Goal: Task Accomplishment & Management: Complete application form

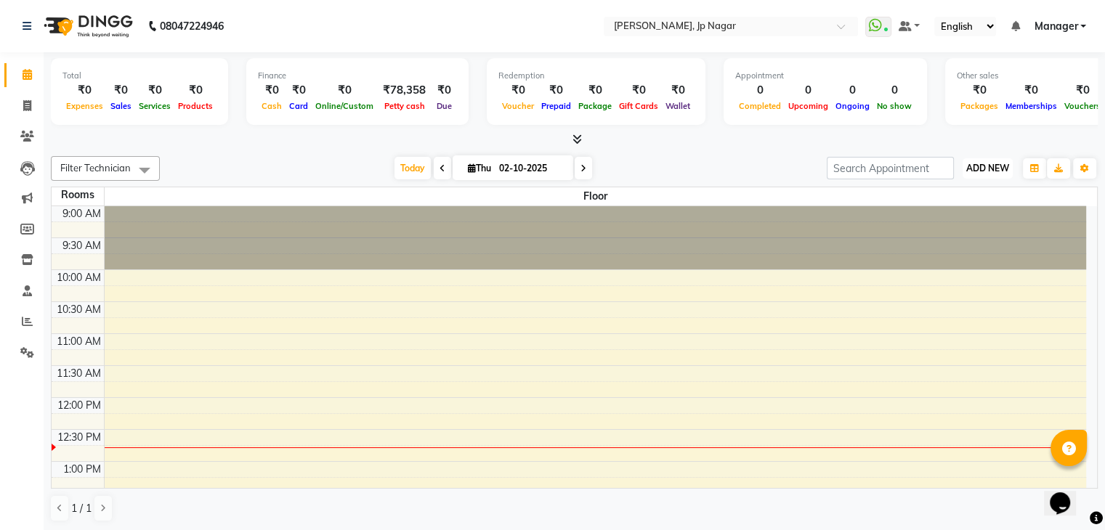
click at [982, 169] on span "ADD NEW" at bounding box center [987, 168] width 43 height 11
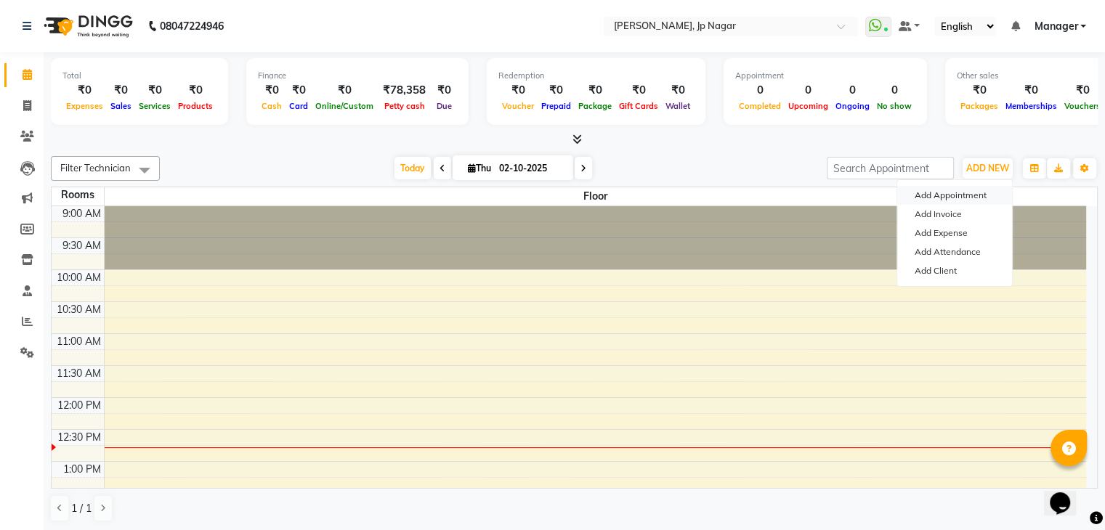
click at [967, 197] on button "Add Appointment" at bounding box center [954, 195] width 115 height 19
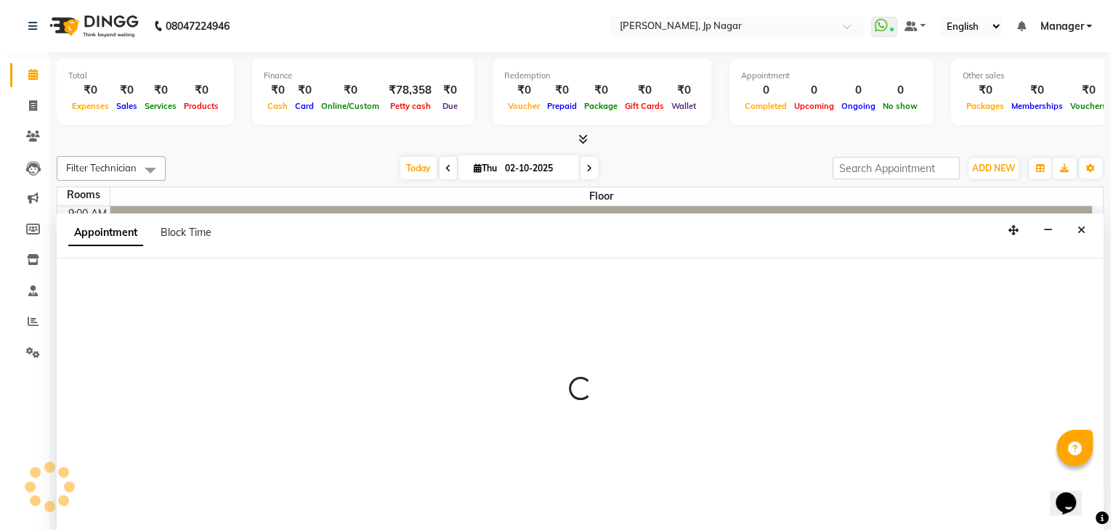
scroll to position [1, 0]
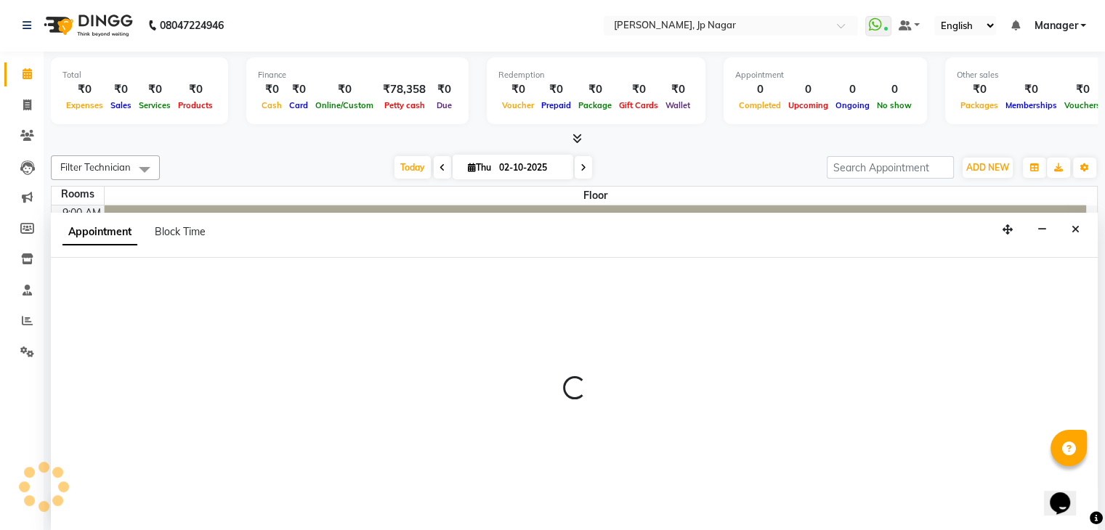
select select "600"
select select "tentative"
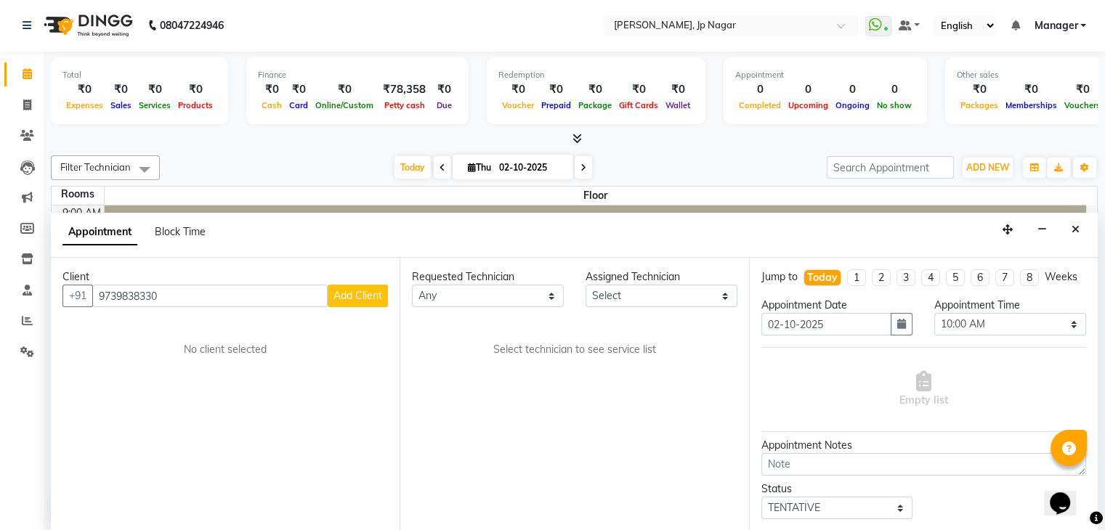
type input "9739838330"
click at [348, 298] on span "Add Client" at bounding box center [357, 295] width 49 height 13
select select "21"
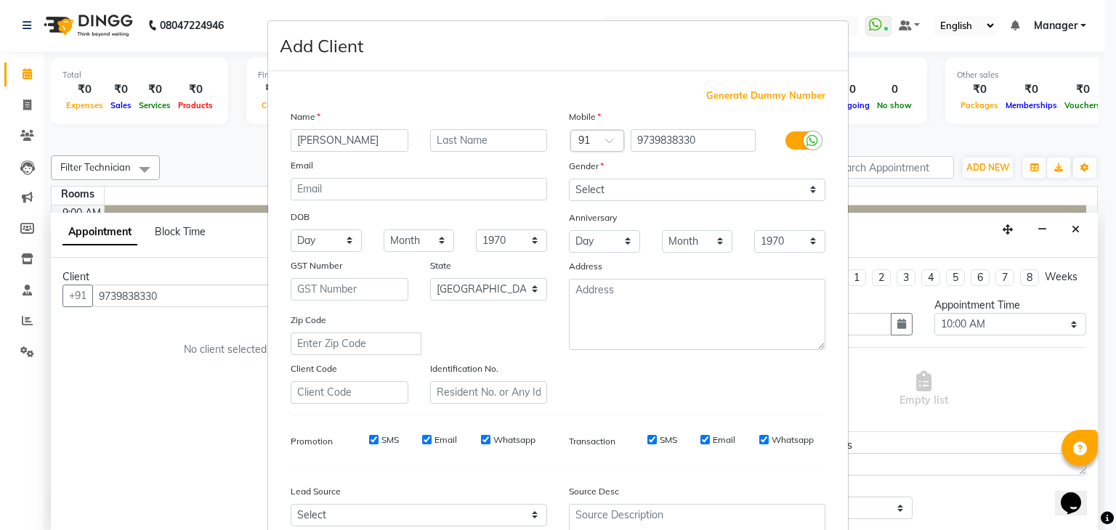
type input "[PERSON_NAME]"
click at [623, 190] on select "Select [DEMOGRAPHIC_DATA] [DEMOGRAPHIC_DATA] Other Prefer Not To Say" at bounding box center [697, 190] width 256 height 23
click at [569, 179] on select "Select [DEMOGRAPHIC_DATA] [DEMOGRAPHIC_DATA] Other Prefer Not To Say" at bounding box center [697, 190] width 256 height 23
drag, startPoint x: 642, startPoint y: 195, endPoint x: 628, endPoint y: 249, distance: 55.5
click at [628, 249] on div "Mobile Country Code × 91 9739838330 Gender Select [DEMOGRAPHIC_DATA] [DEMOGRAPH…" at bounding box center [697, 256] width 278 height 295
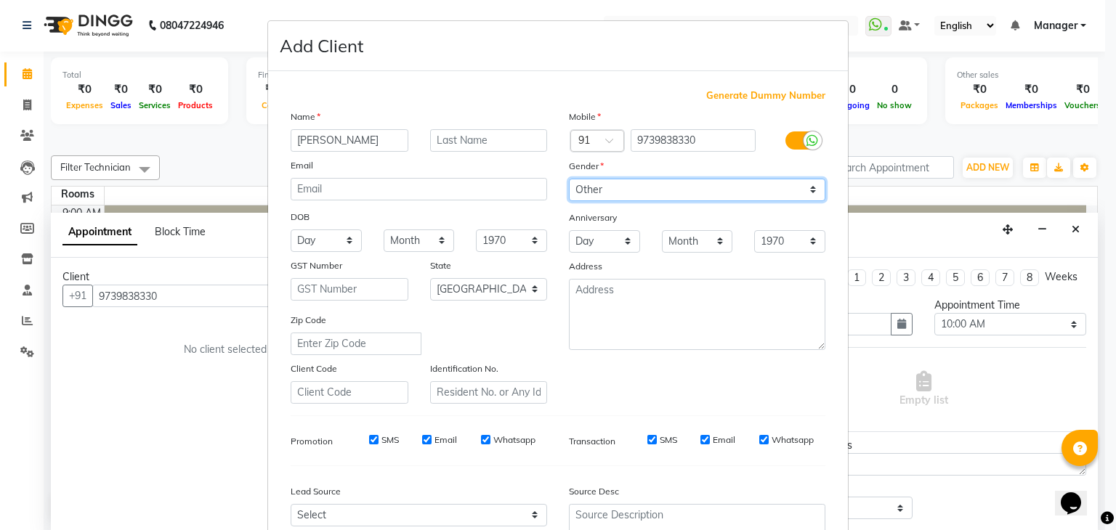
select select "[DEMOGRAPHIC_DATA]"
click at [569, 179] on select "Select [DEMOGRAPHIC_DATA] [DEMOGRAPHIC_DATA] Other Prefer Not To Say" at bounding box center [697, 190] width 256 height 23
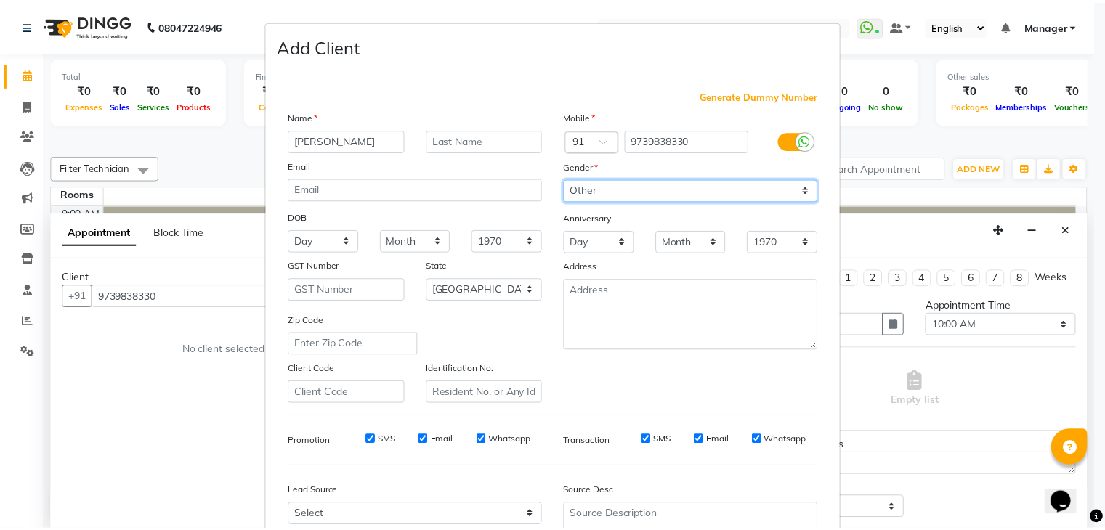
scroll to position [147, 0]
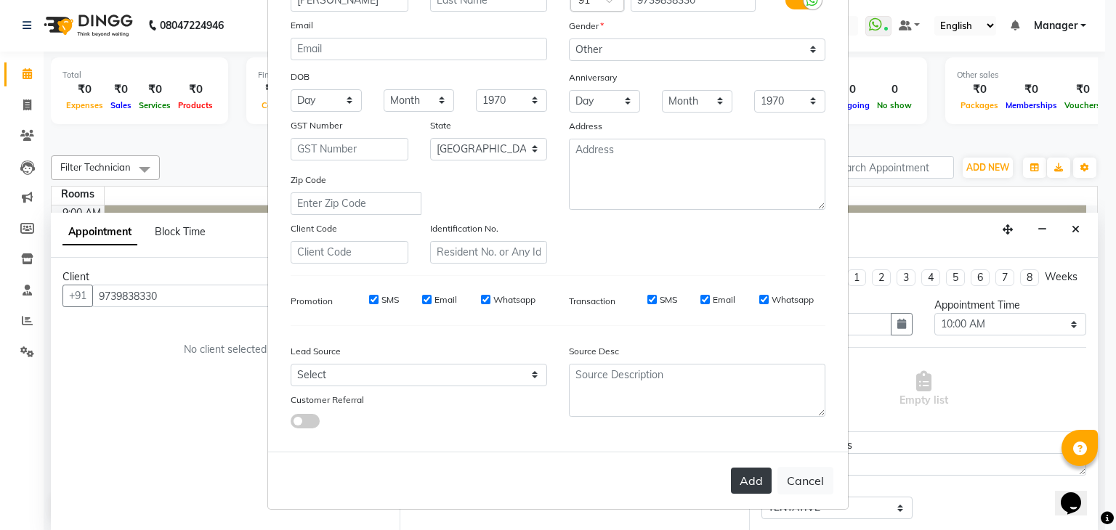
click at [740, 477] on button "Add" at bounding box center [751, 481] width 41 height 26
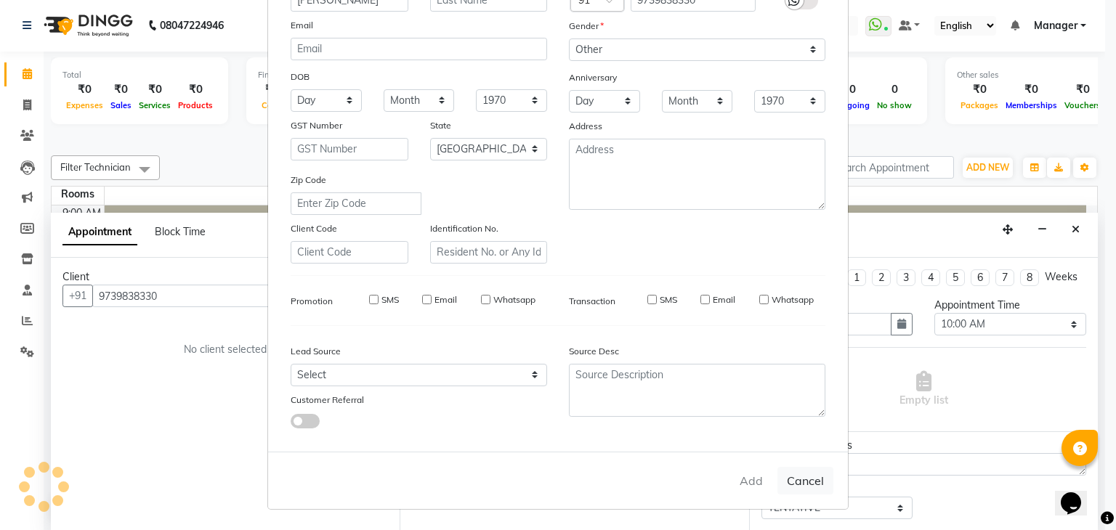
type input "97******30"
select select
select select "null"
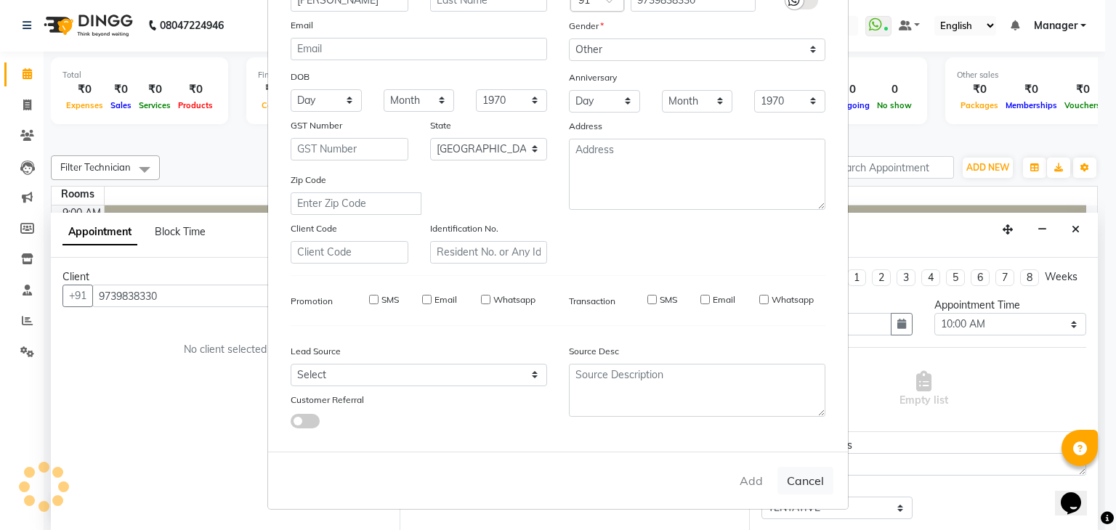
select select
checkbox input "false"
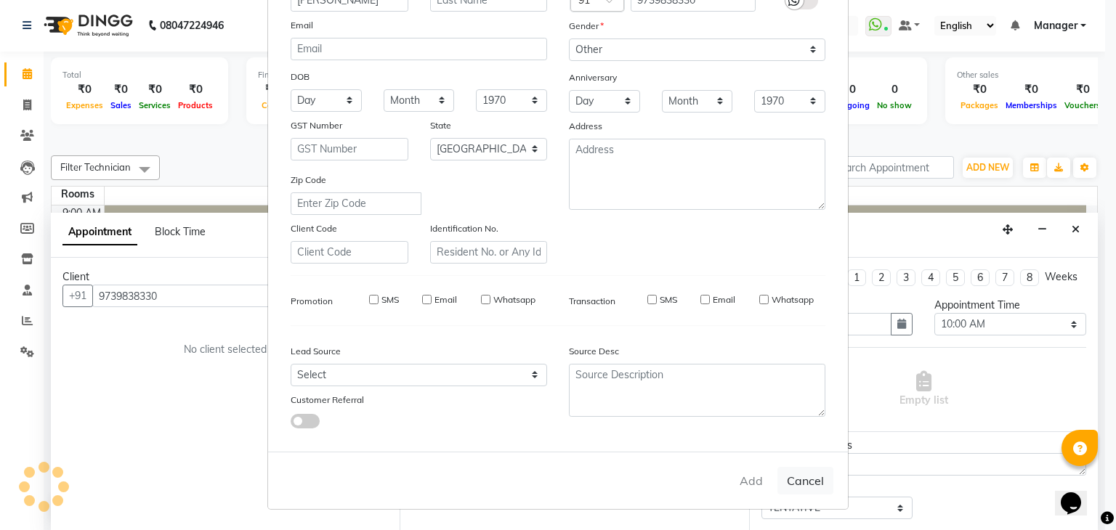
checkbox input "false"
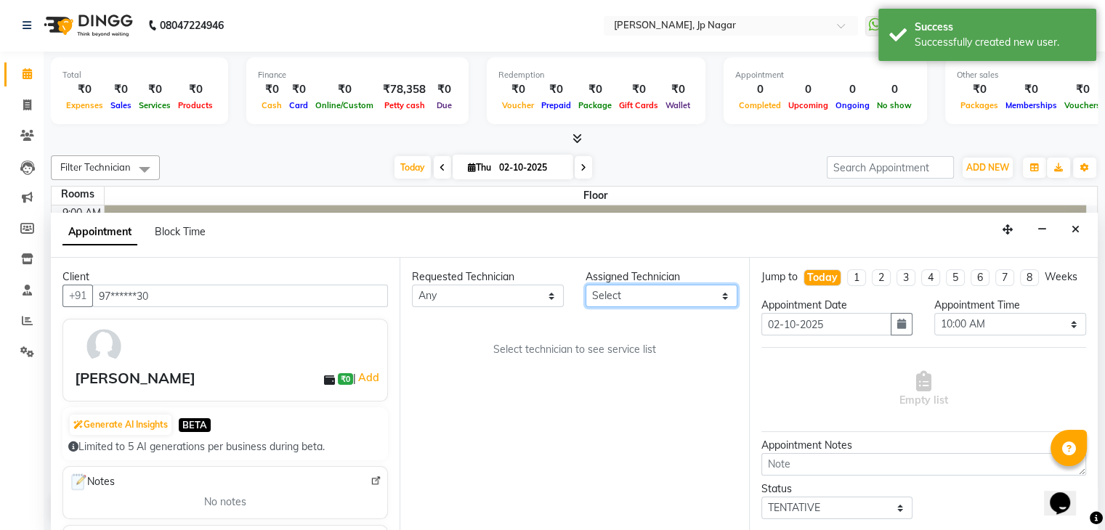
click at [712, 296] on select "Select ameer asid nl [PERSON_NAME] Suma [PERSON_NAME] [DEMOGRAPHIC_DATA]" at bounding box center [662, 296] width 152 height 23
select select "80453"
click at [586, 285] on select "Select ameer asid nl [PERSON_NAME] Suma [PERSON_NAME] [DEMOGRAPHIC_DATA]" at bounding box center [662, 296] width 152 height 23
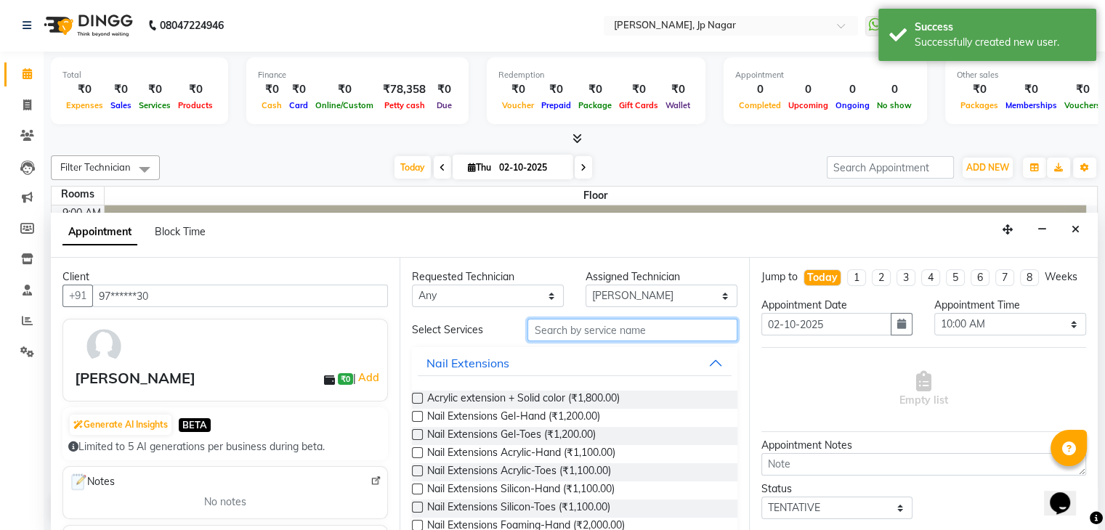
click at [607, 332] on input "text" at bounding box center [631, 330] width 209 height 23
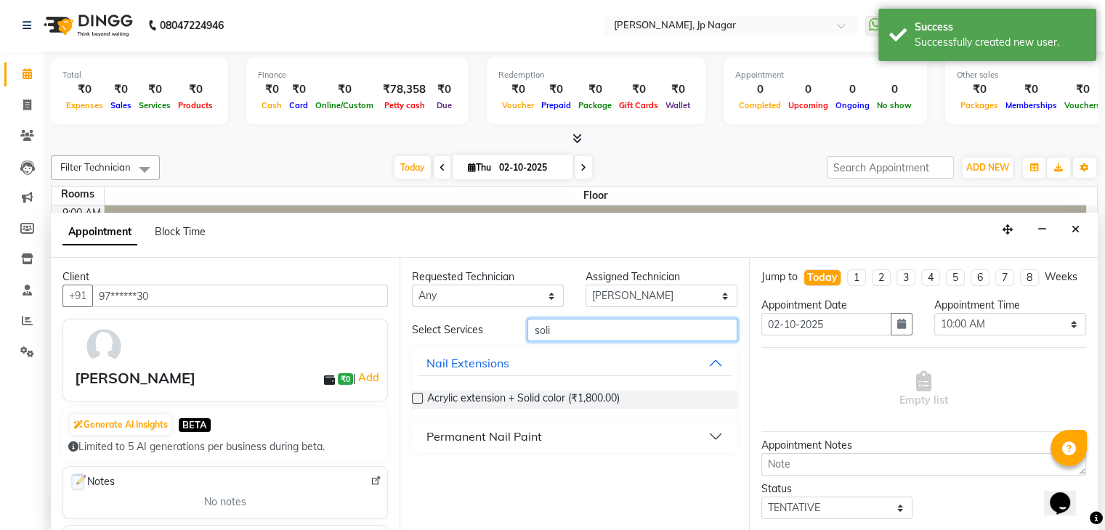
type input "soli"
click at [726, 438] on button "Permanent Nail Paint" at bounding box center [574, 437] width 313 height 26
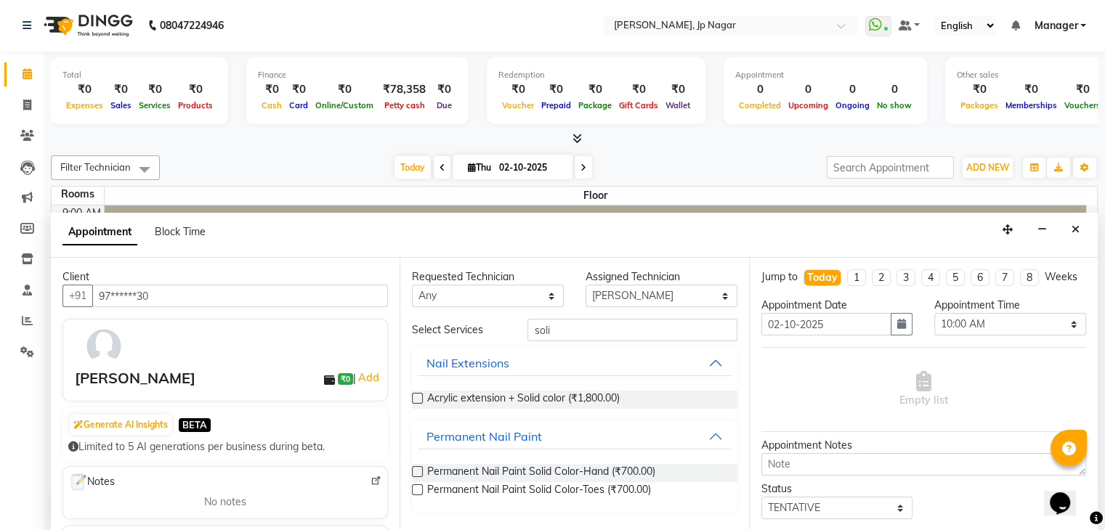
click at [416, 471] on label at bounding box center [417, 471] width 11 height 11
click at [416, 471] on input "checkbox" at bounding box center [416, 473] width 9 height 9
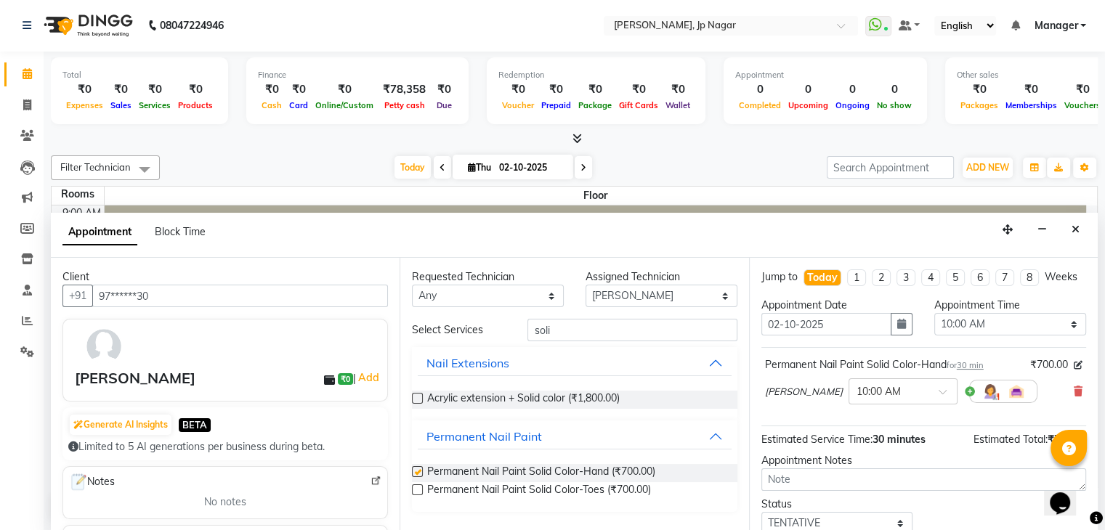
checkbox input "false"
click at [897, 329] on icon "button" at bounding box center [901, 324] width 9 height 10
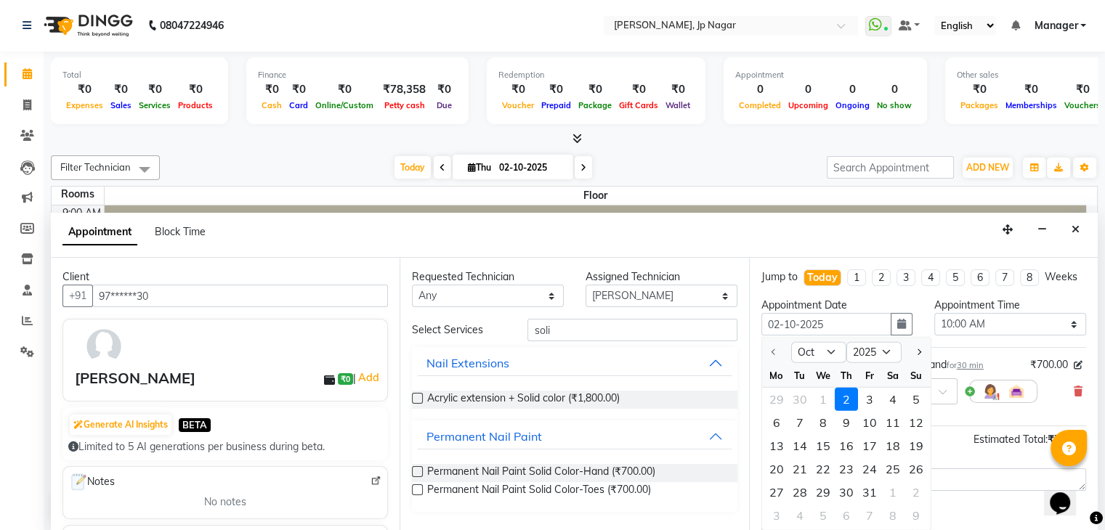
click at [844, 411] on div "2" at bounding box center [846, 399] width 23 height 23
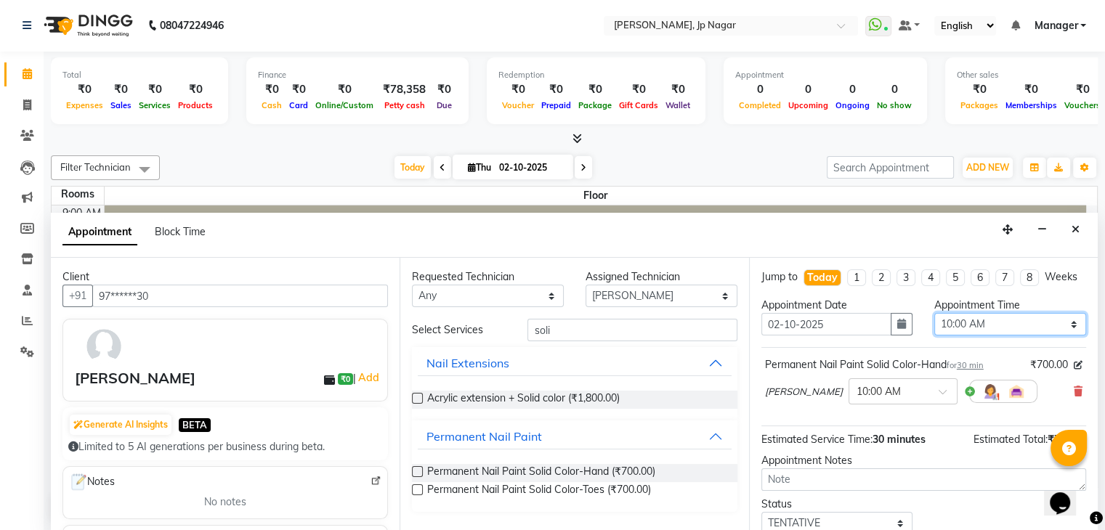
click at [974, 336] on select "Select 10:00 AM 10:15 AM 10:30 AM 10:45 AM 11:00 AM 11:15 AM 11:30 AM 11:45 AM …" at bounding box center [1010, 324] width 152 height 23
select select "840"
click at [934, 325] on select "Select 10:00 AM 10:15 AM 10:30 AM 10:45 AM 11:00 AM 11:15 AM 11:30 AM 11:45 AM …" at bounding box center [1010, 324] width 152 height 23
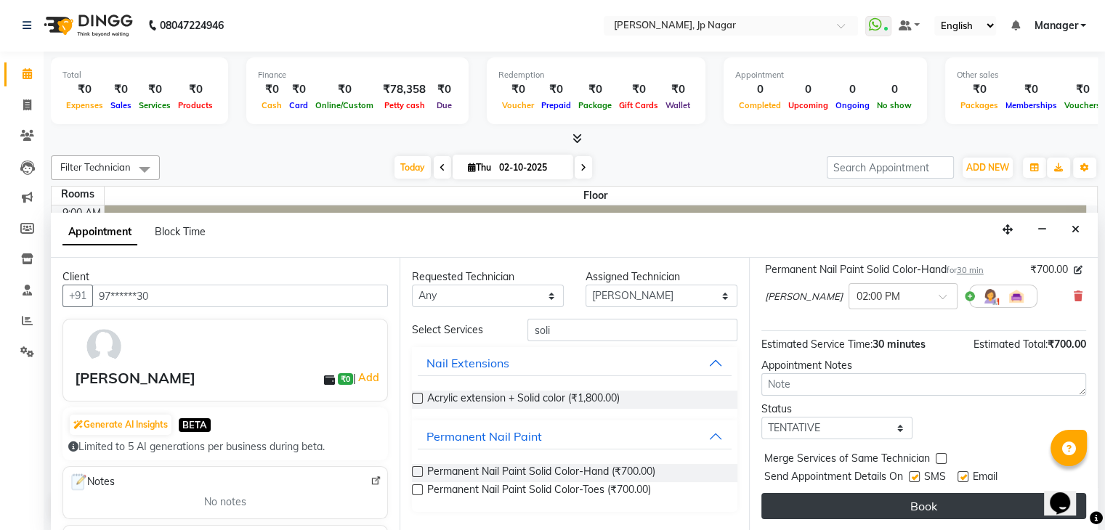
click at [900, 499] on button "Book" at bounding box center [923, 506] width 325 height 26
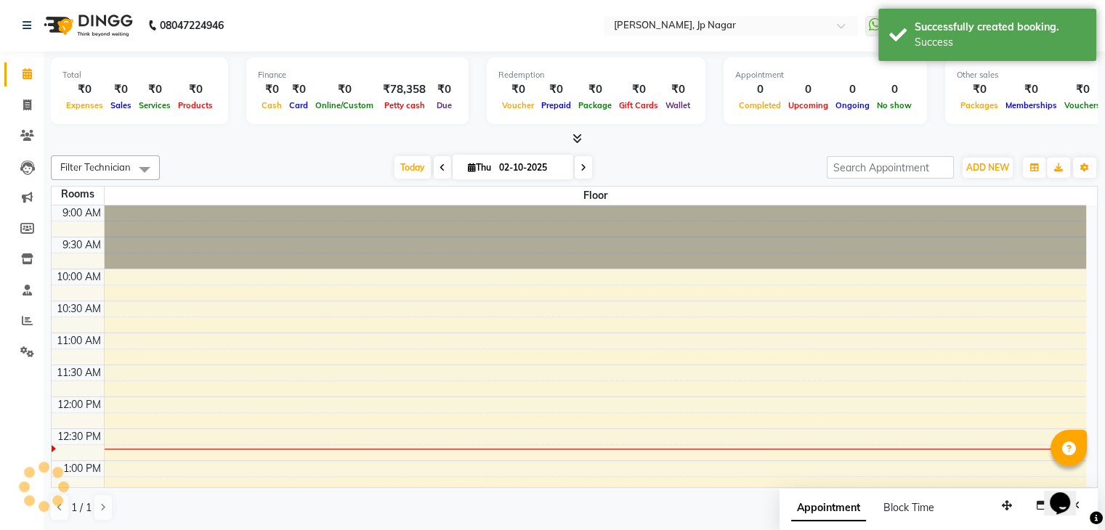
scroll to position [0, 0]
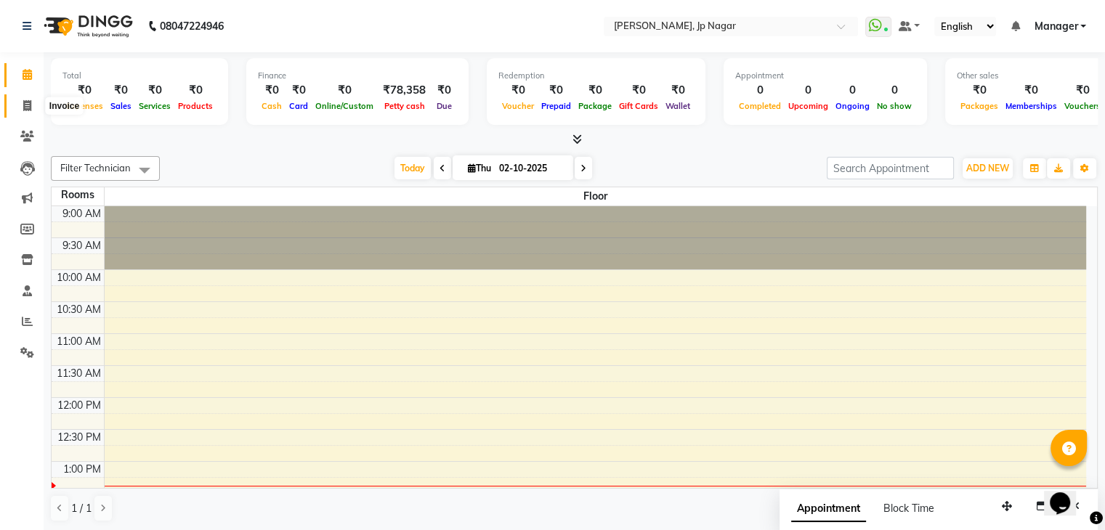
click at [22, 106] on span at bounding box center [27, 106] width 25 height 17
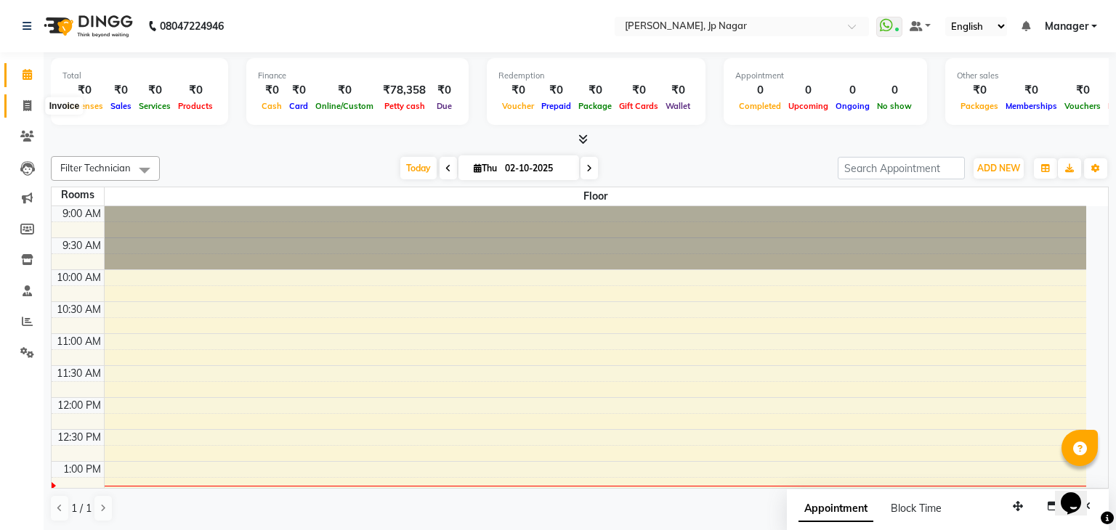
select select "6318"
select select "service"
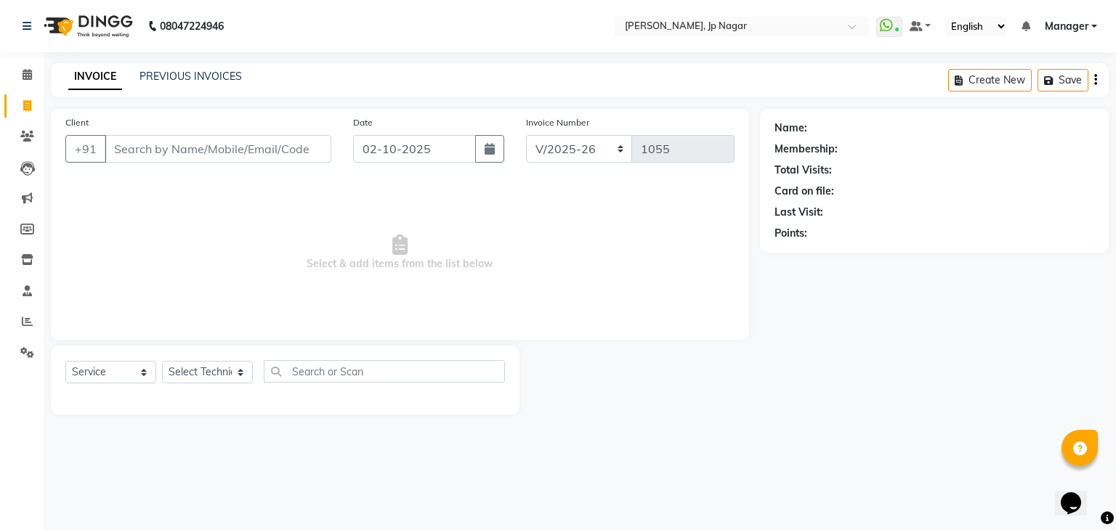
click at [131, 147] on input "Client" at bounding box center [218, 149] width 227 height 28
click at [130, 150] on input "Client" at bounding box center [218, 149] width 227 height 28
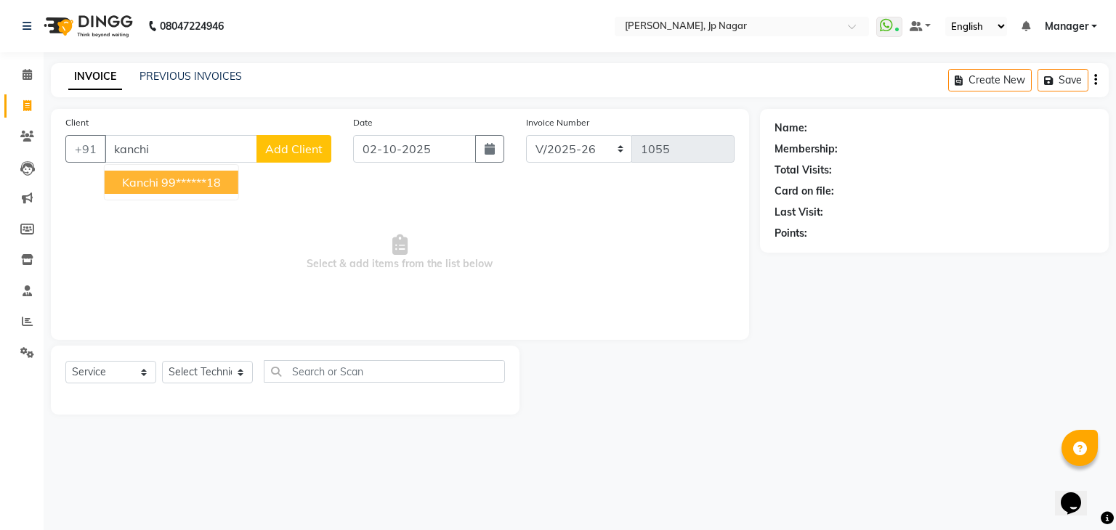
click at [186, 153] on input "kanchi" at bounding box center [181, 149] width 153 height 28
type input "k"
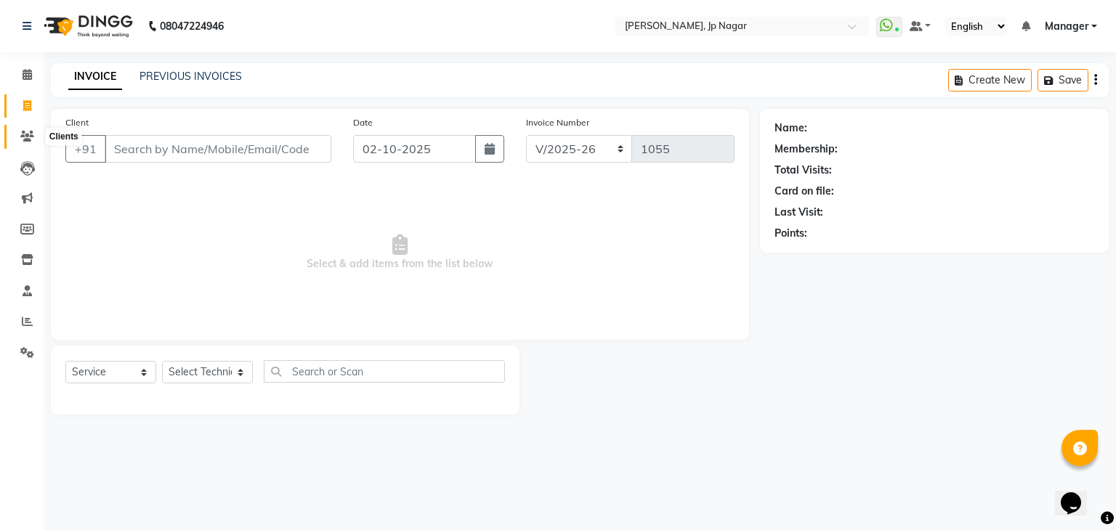
click at [26, 137] on icon at bounding box center [27, 136] width 14 height 11
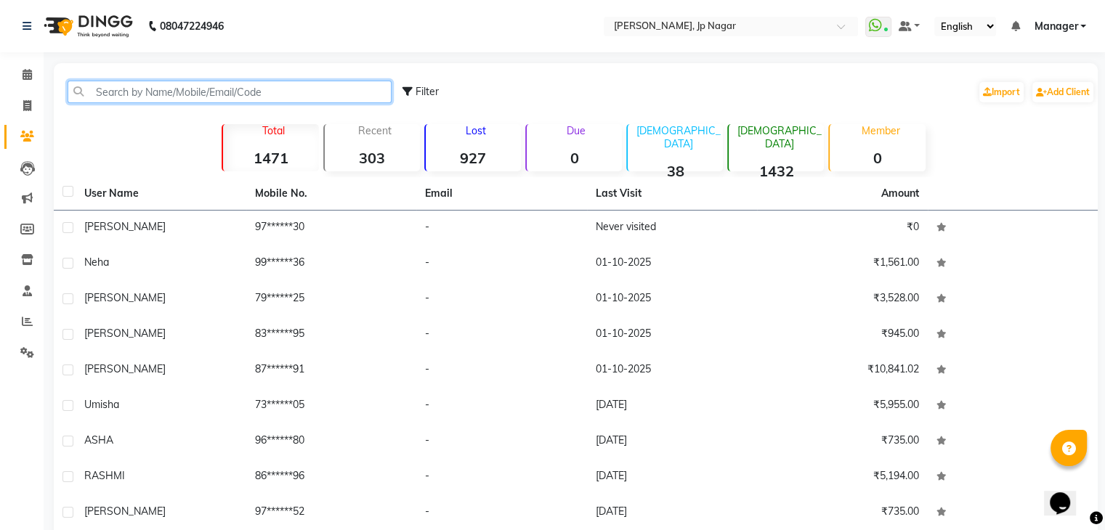
click at [200, 94] on input "text" at bounding box center [230, 92] width 324 height 23
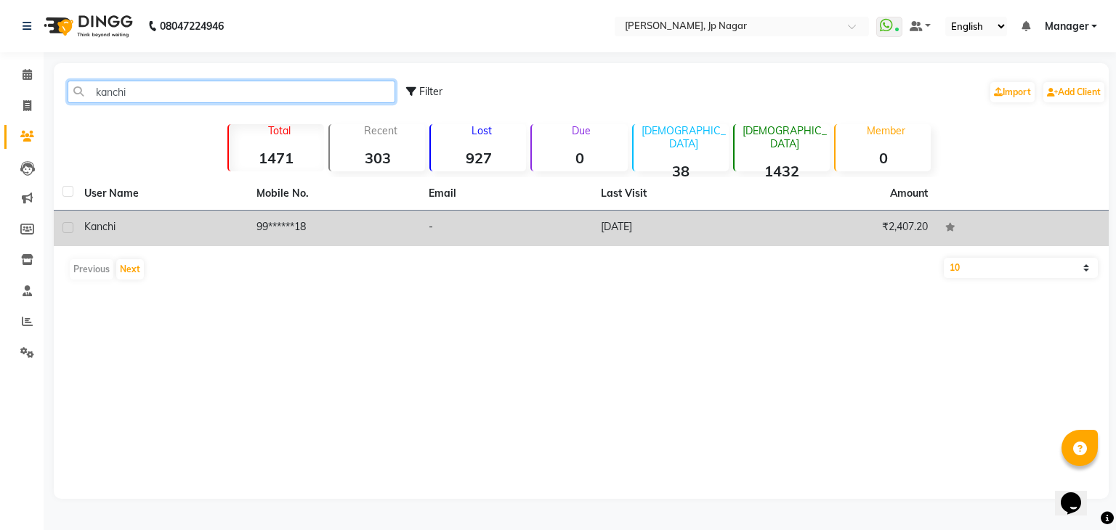
type input "kanchi"
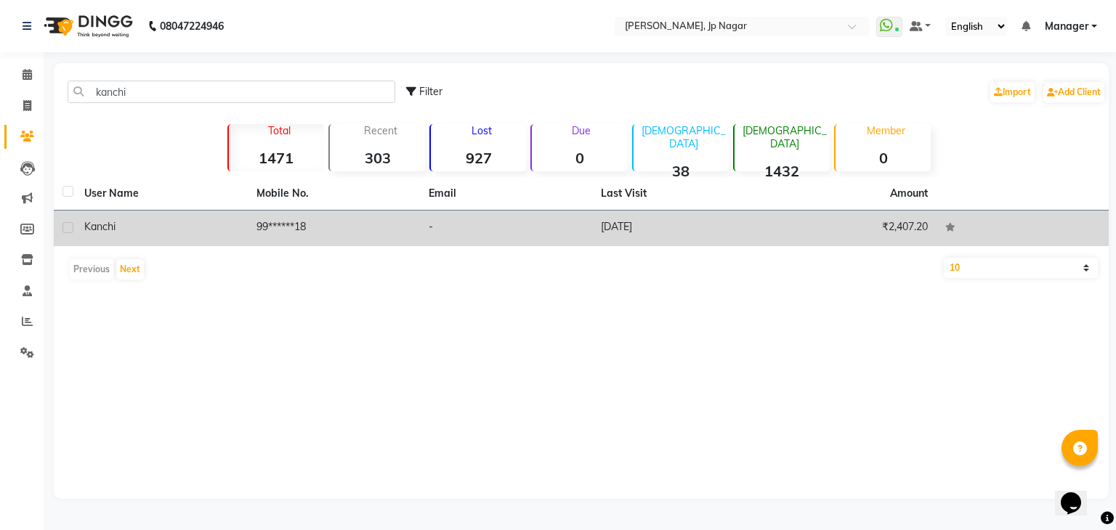
click at [182, 233] on div "Kanchi" at bounding box center [161, 226] width 155 height 15
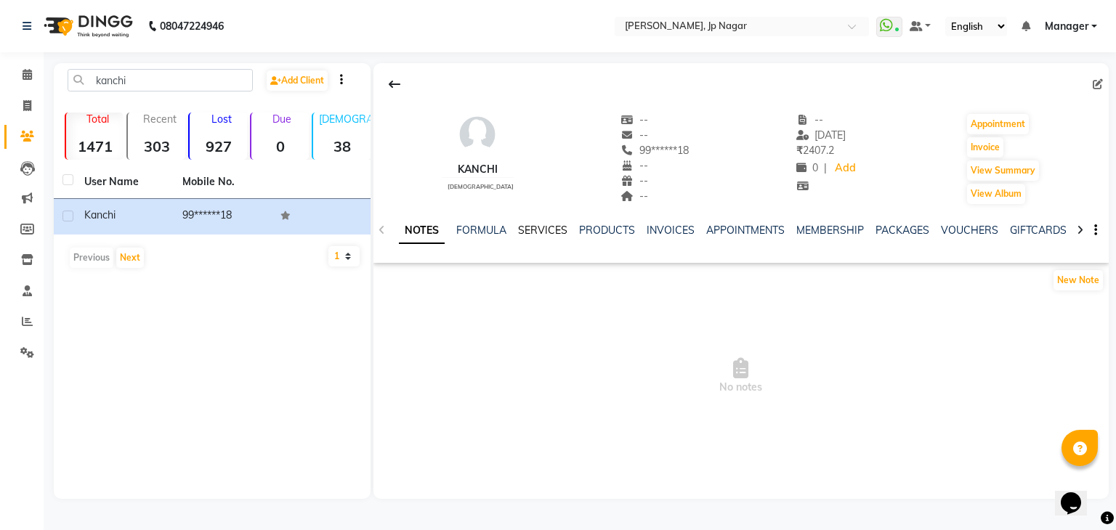
click at [539, 230] on link "SERVICES" at bounding box center [542, 230] width 49 height 13
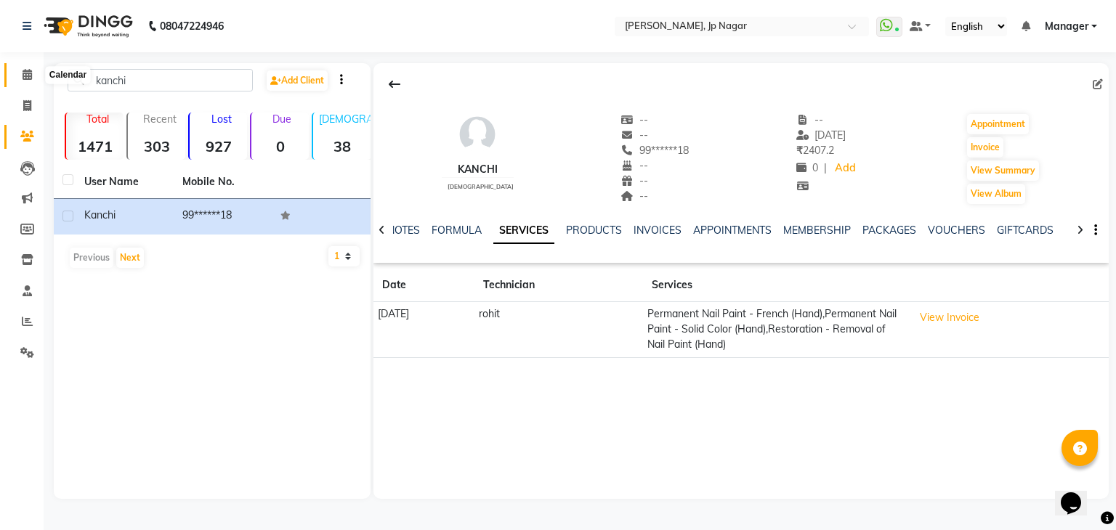
click at [25, 76] on icon at bounding box center [27, 74] width 9 height 11
